Goal: Navigation & Orientation: Find specific page/section

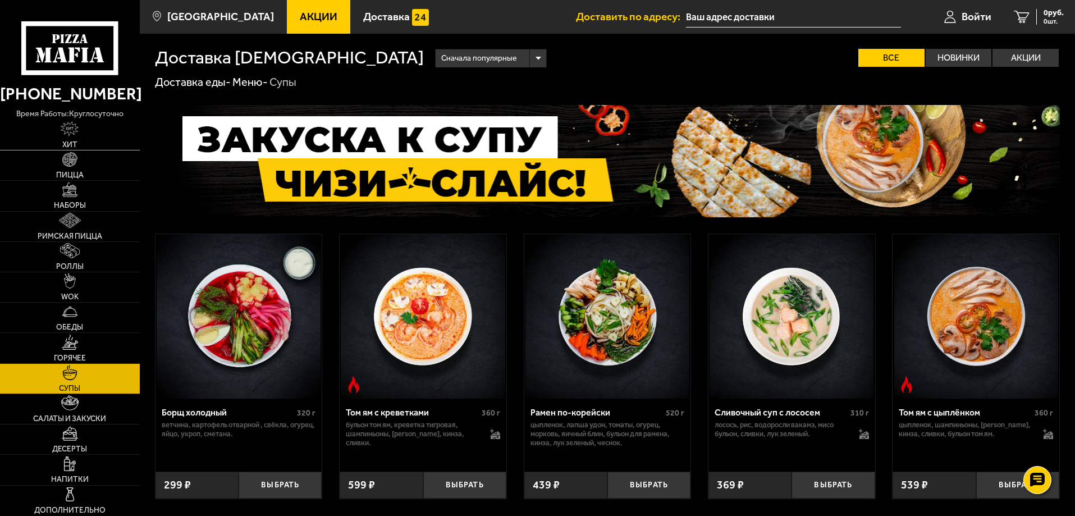
click at [67, 148] on span "Хит" at bounding box center [69, 145] width 15 height 8
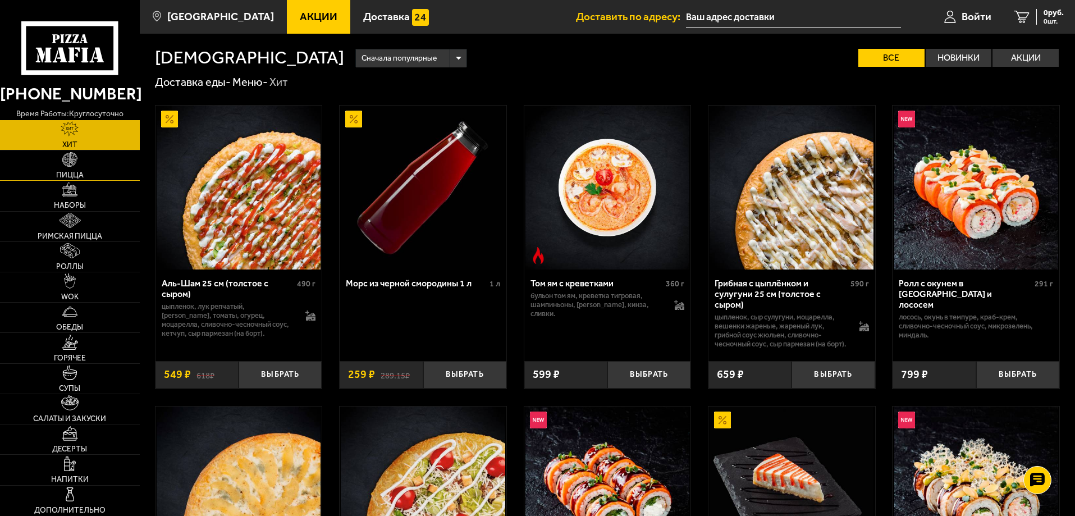
click at [67, 172] on span "Пицца" at bounding box center [70, 175] width 28 height 8
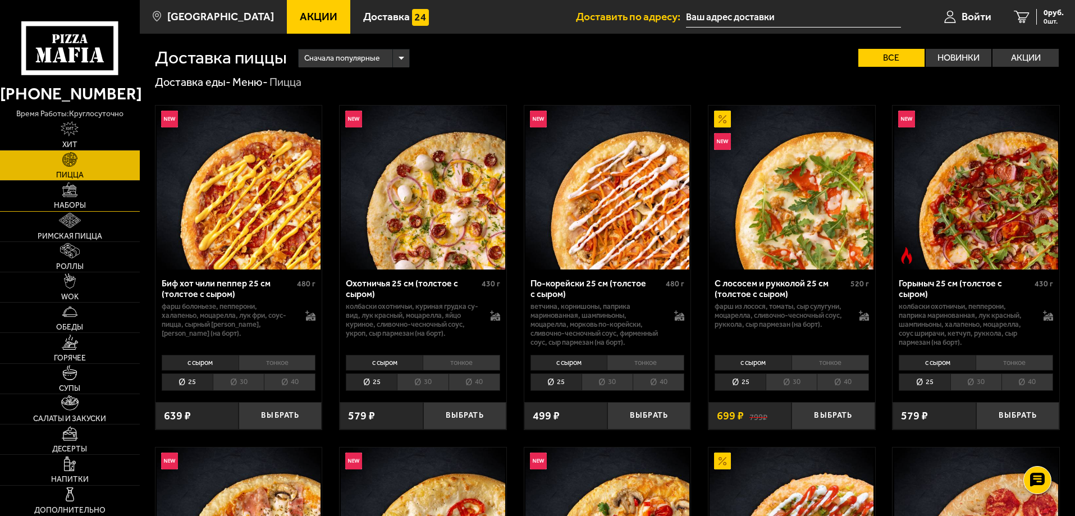
click at [75, 193] on img at bounding box center [69, 189] width 15 height 15
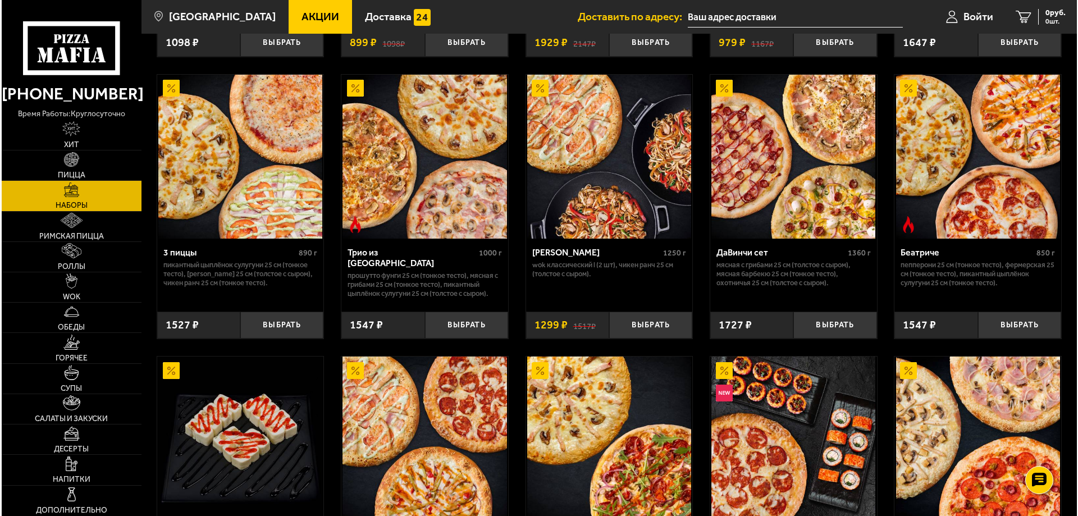
scroll to position [281, 0]
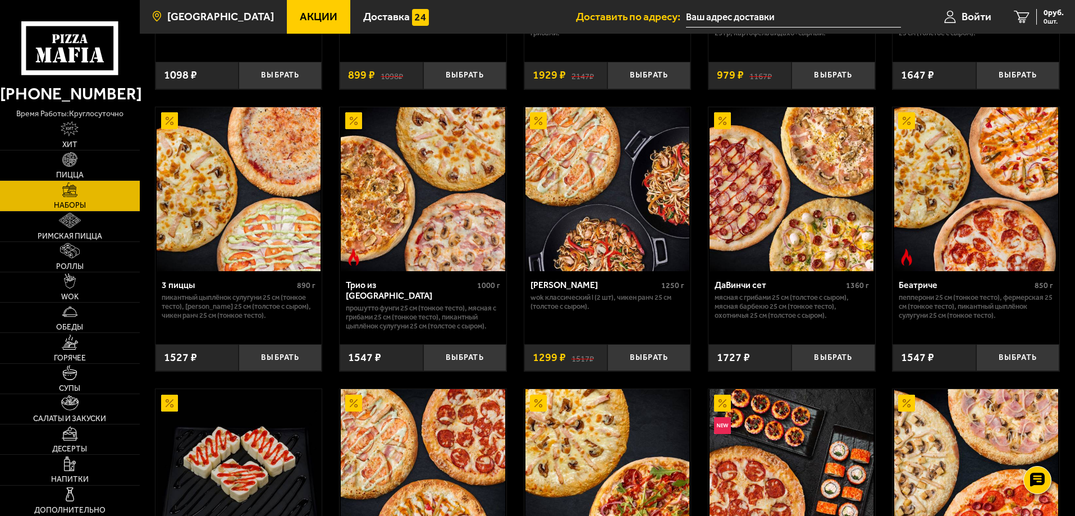
click at [239, 21] on span "[GEOGRAPHIC_DATA]" at bounding box center [220, 16] width 107 height 11
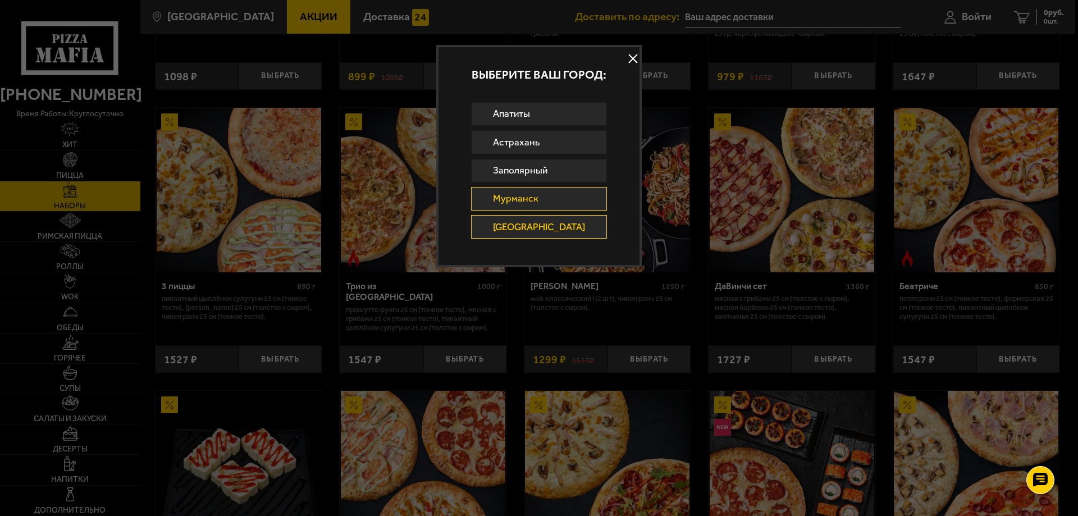
click at [541, 201] on link "Мурманск" at bounding box center [539, 199] width 136 height 24
